Goal: Task Accomplishment & Management: Use online tool/utility

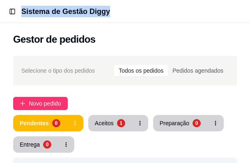
drag, startPoint x: 159, startPoint y: 20, endPoint x: -34, endPoint y: -22, distance: 197.3
click at [0, 0] on html "Toggle Sidebar Sistema de Gestão Diggy Gestor de pedidos Selecione o tipo dos p…" at bounding box center [125, 81] width 250 height 163
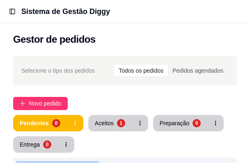
drag, startPoint x: 163, startPoint y: 154, endPoint x: 69, endPoint y: 162, distance: 94.3
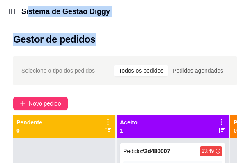
drag, startPoint x: 180, startPoint y: 41, endPoint x: 5, endPoint y: 5, distance: 178.0
click at [22, 20] on main "Toggle Sidebar Sistema de Gestão Diggy Gestor de pedidos Selecione o tipo dos p…" at bounding box center [125, 155] width 250 height 311
click at [173, 24] on div "Gestor de pedidos" at bounding box center [125, 37] width 250 height 28
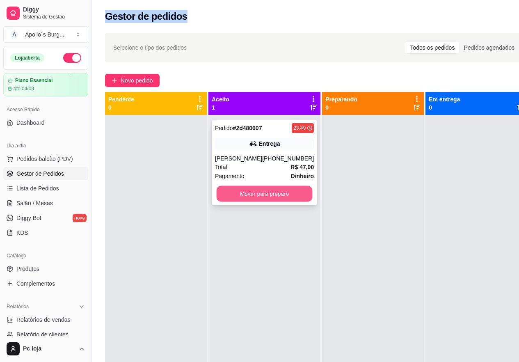
click at [248, 162] on button "Mover para preparo" at bounding box center [265, 194] width 96 height 16
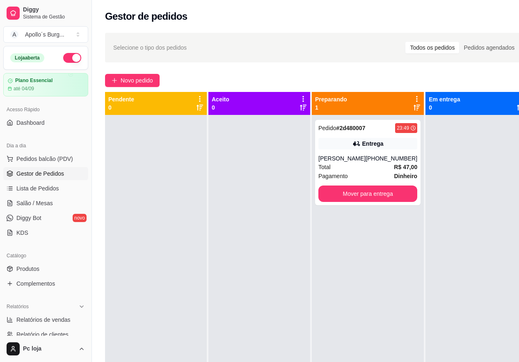
click at [251, 162] on div at bounding box center [259, 296] width 102 height 362
click at [256, 162] on button "Mover para entrega" at bounding box center [368, 194] width 96 height 16
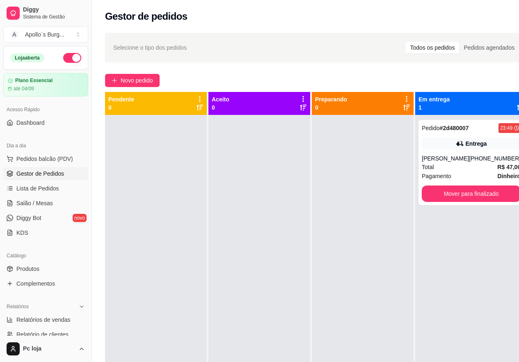
click at [256, 162] on div at bounding box center [363, 296] width 102 height 362
click at [256, 162] on button "Mover para finalizado" at bounding box center [471, 193] width 99 height 16
click at [256, 162] on div "Mover para finalizado" at bounding box center [471, 193] width 99 height 16
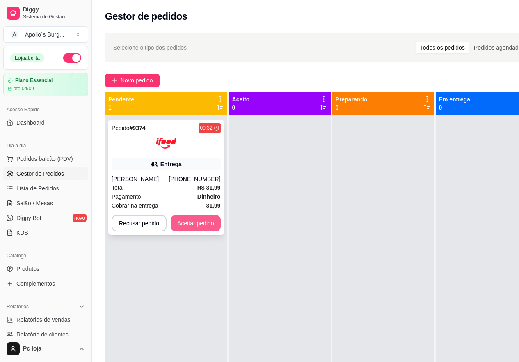
click at [193, 162] on button "Aceitar pedido" at bounding box center [196, 223] width 50 height 16
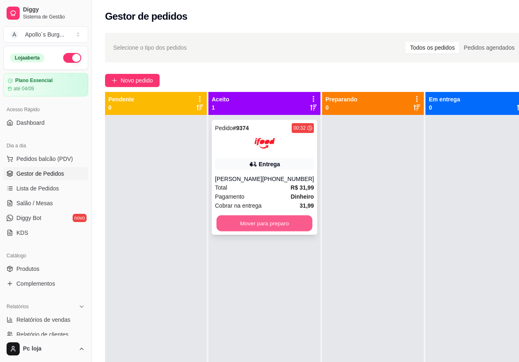
click at [256, 162] on button "Mover para preparo" at bounding box center [265, 223] width 96 height 16
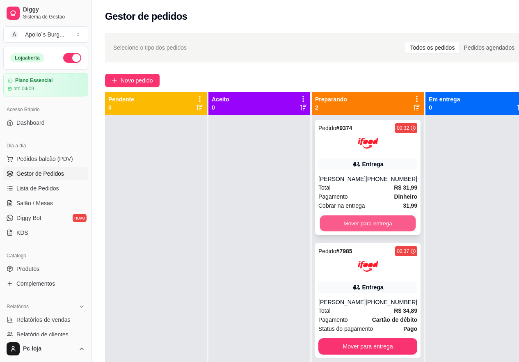
click at [256, 162] on button "Mover para entrega" at bounding box center [368, 223] width 96 height 16
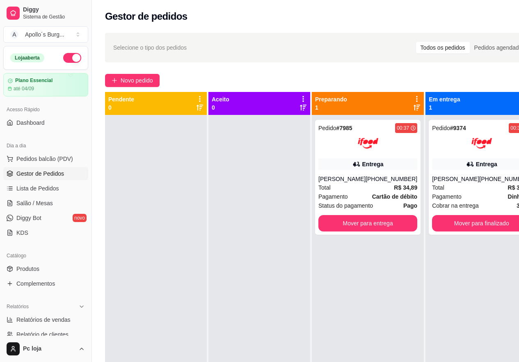
drag, startPoint x: 248, startPoint y: 254, endPoint x: 239, endPoint y: 195, distance: 59.8
click at [222, 162] on div at bounding box center [259, 296] width 102 height 362
click at [256, 162] on div "[PERSON_NAME]" at bounding box center [341, 179] width 47 height 8
click at [256, 162] on div "Total R$ 31,99" at bounding box center [481, 187] width 99 height 9
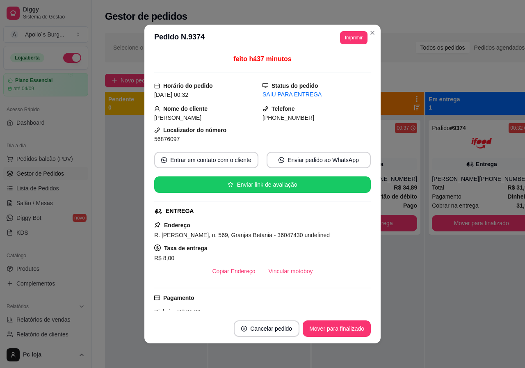
scroll to position [2, 0]
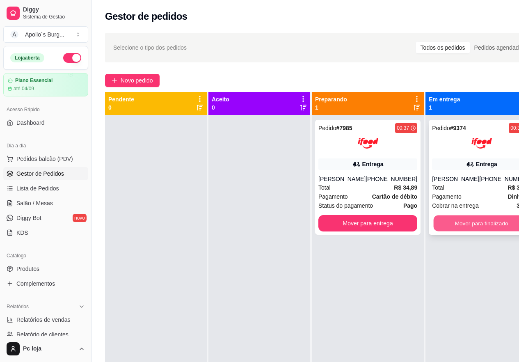
click at [256, 162] on button "Mover para finalizado" at bounding box center [482, 223] width 96 height 16
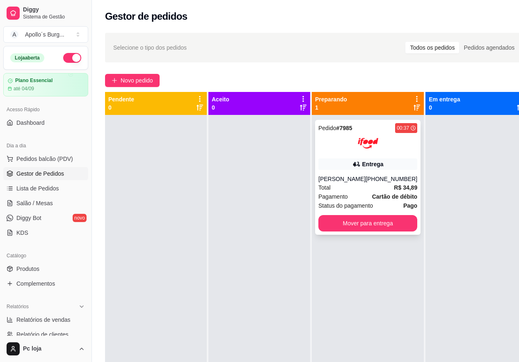
click at [256, 162] on div "Pedido # 7985 00:37 Entrega [PERSON_NAME] [PHONE_NUMBER] Total R$ 34,89 Pagamen…" at bounding box center [367, 177] width 105 height 115
click at [256, 162] on button "Mover para entrega" at bounding box center [368, 223] width 96 height 16
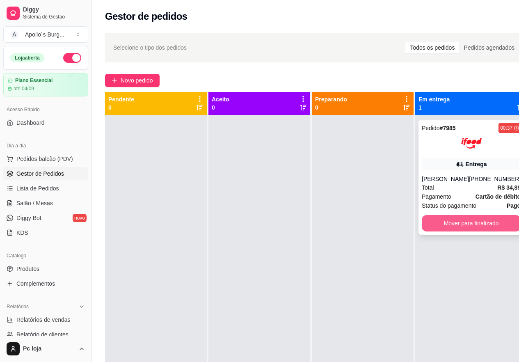
click at [256, 162] on button "Mover para finalizado" at bounding box center [471, 223] width 99 height 16
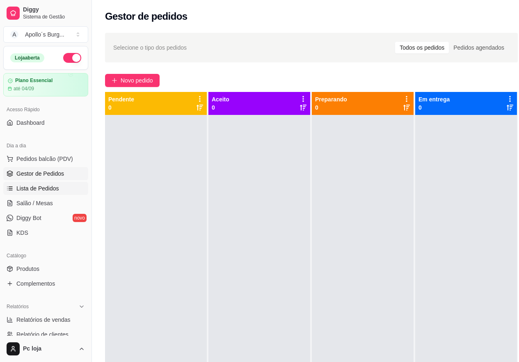
click at [36, 162] on link "Lista de Pedidos" at bounding box center [45, 188] width 85 height 13
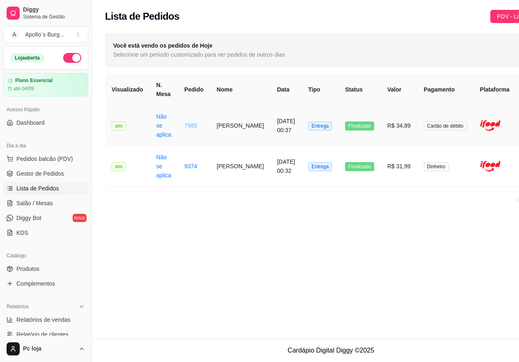
click at [193, 123] on link "7985" at bounding box center [190, 125] width 13 height 7
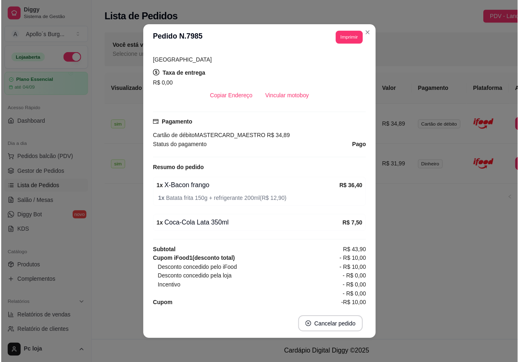
scroll to position [166, 0]
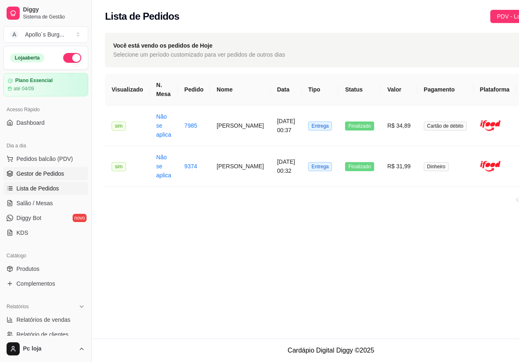
click at [46, 162] on span "Gestor de Pedidos" at bounding box center [40, 173] width 48 height 8
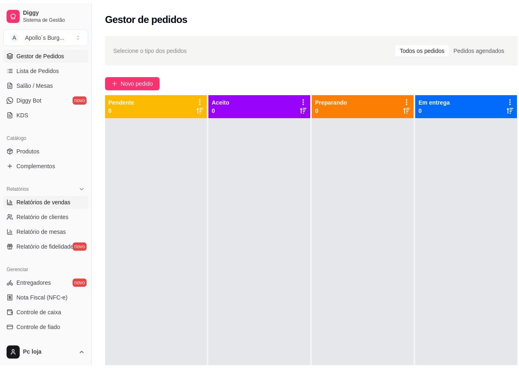
scroll to position [123, 0]
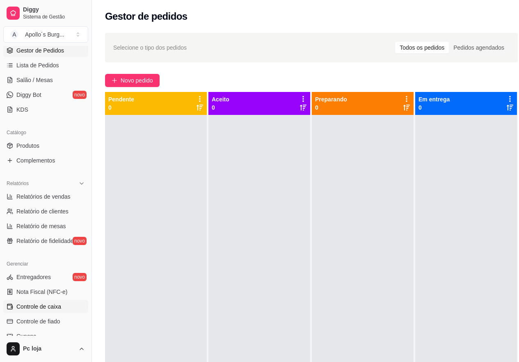
click at [52, 162] on link "Controle de caixa" at bounding box center [45, 306] width 85 height 13
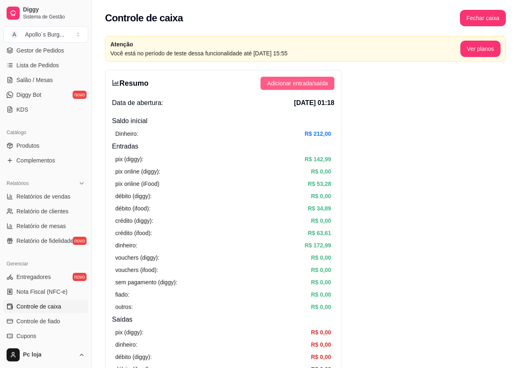
click at [256, 85] on span "Adicionar entrada/saída" at bounding box center [297, 83] width 61 height 9
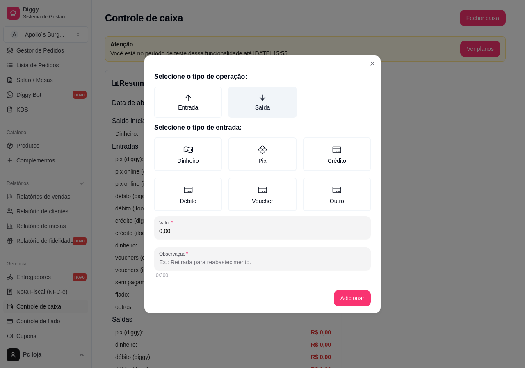
click at [256, 110] on label "Saída" at bounding box center [263, 102] width 68 height 31
click at [235, 93] on button "Saída" at bounding box center [231, 89] width 7 height 7
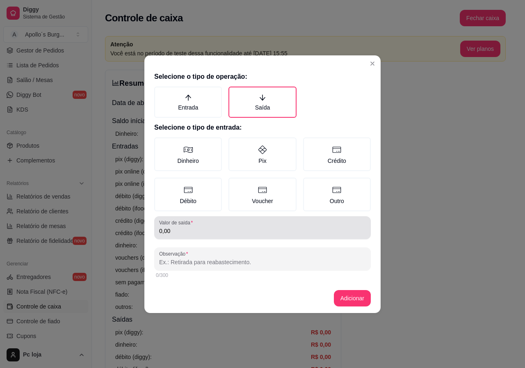
click at [210, 162] on input "0,00" at bounding box center [262, 231] width 207 height 8
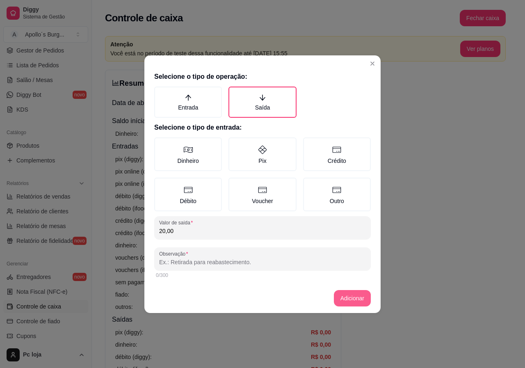
type input "20,00"
click at [256, 162] on button "Adicionar" at bounding box center [352, 298] width 37 height 16
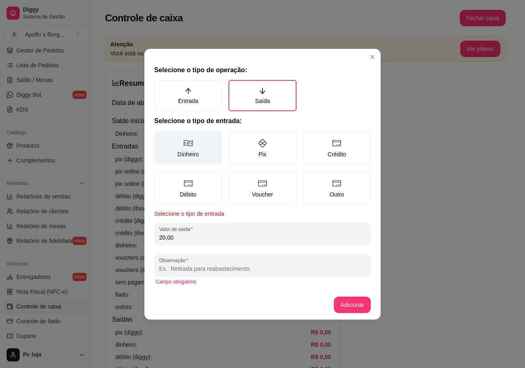
click at [190, 143] on icon at bounding box center [188, 143] width 10 height 10
click at [160, 137] on button "Dinheiro" at bounding box center [157, 133] width 7 height 7
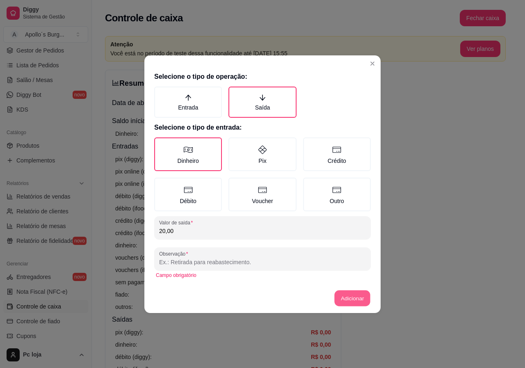
click at [256, 162] on button "Adicionar" at bounding box center [352, 298] width 36 height 16
click at [256, 162] on button "Adicionar" at bounding box center [352, 298] width 37 height 16
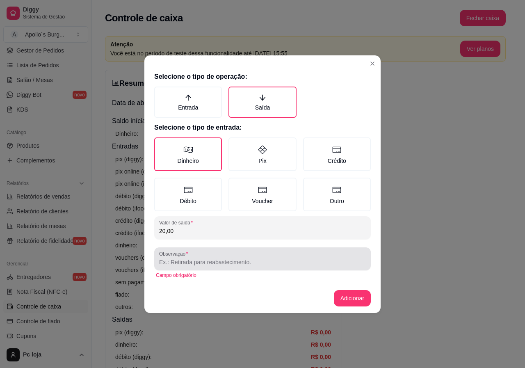
click at [204, 162] on input "Observação" at bounding box center [262, 262] width 207 height 8
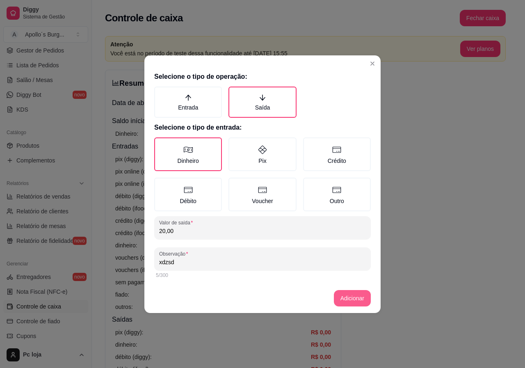
type input "xdzsd"
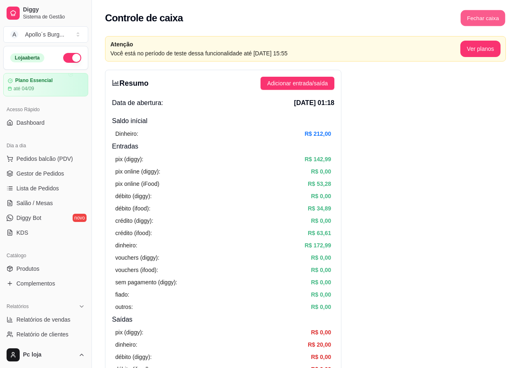
click at [256, 14] on button "Fechar caixa" at bounding box center [483, 18] width 45 height 16
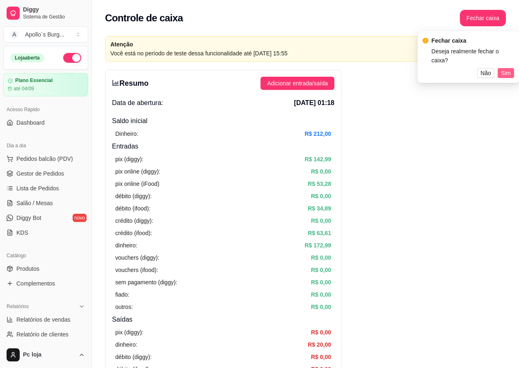
click at [256, 69] on span "Sim" at bounding box center [506, 73] width 10 height 9
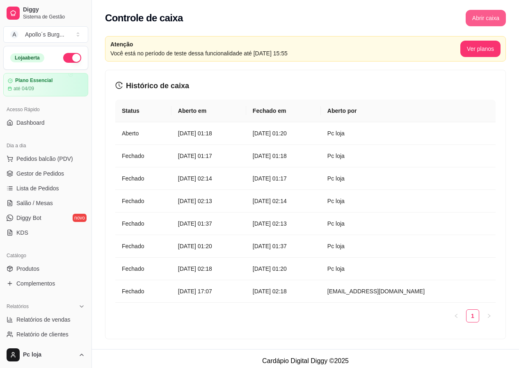
click at [256, 16] on button "Abrir caixa" at bounding box center [486, 18] width 40 height 16
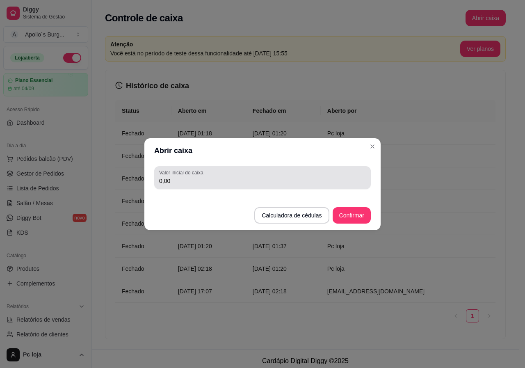
click at [254, 162] on input "0,00" at bounding box center [262, 181] width 207 height 8
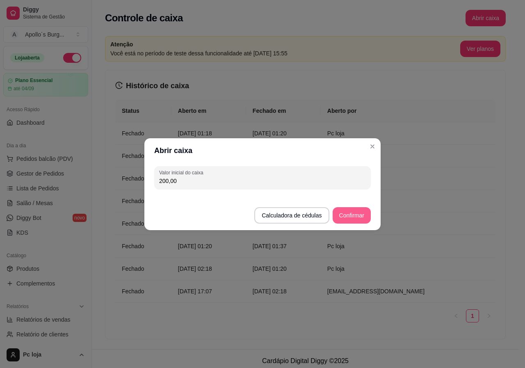
type input "200,00"
click at [256, 162] on button "Confirmar" at bounding box center [351, 215] width 37 height 16
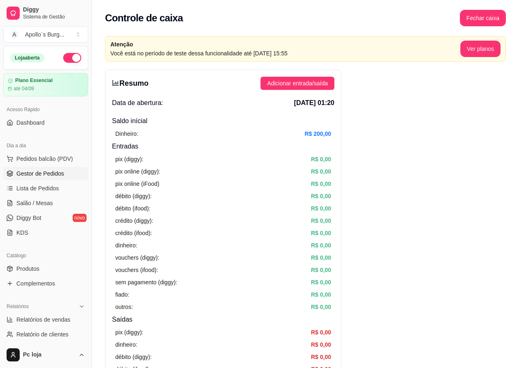
click at [49, 162] on span "Gestor de Pedidos" at bounding box center [40, 173] width 48 height 8
